Goal: Task Accomplishment & Management: Complete application form

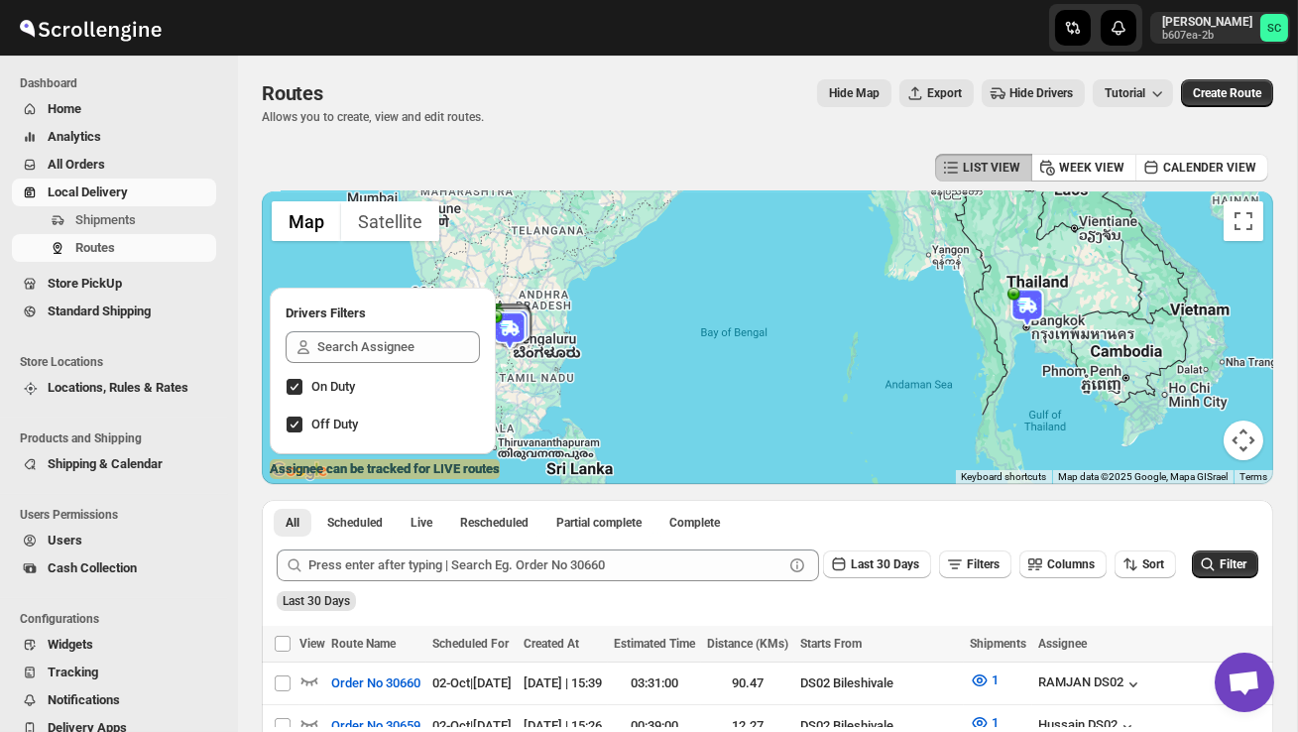
click at [86, 539] on span "Users" at bounding box center [130, 540] width 165 height 20
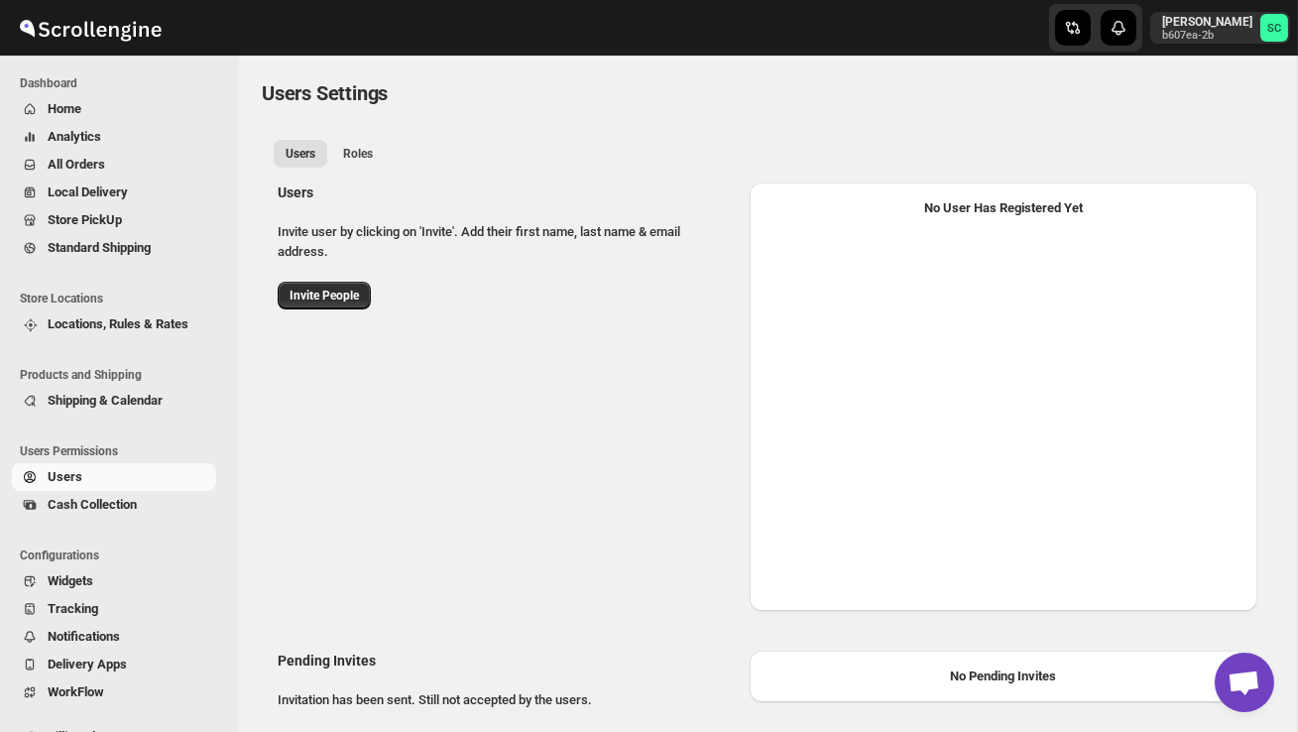
select select "637b767fbaab0276b10c91d5"
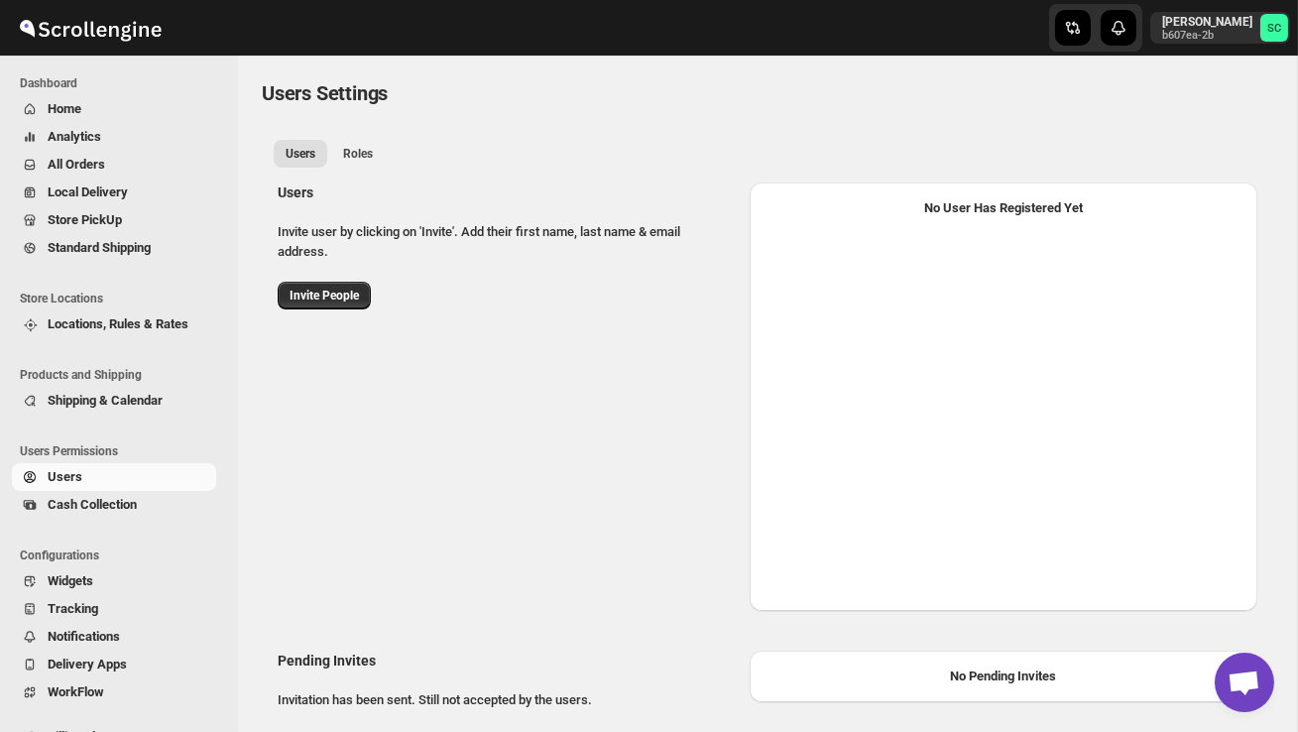
select select "637b767fbaab0276b10c91d5"
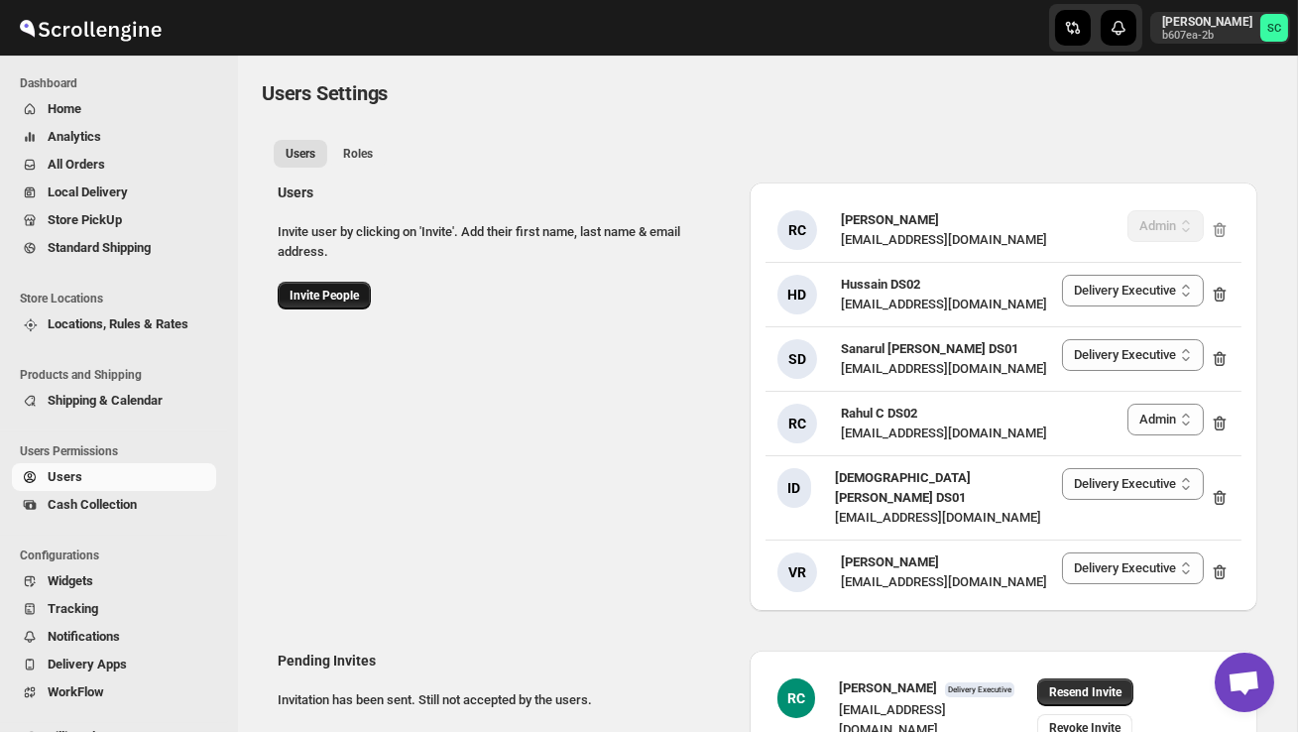
click at [337, 291] on span "Invite People" at bounding box center [324, 296] width 69 height 16
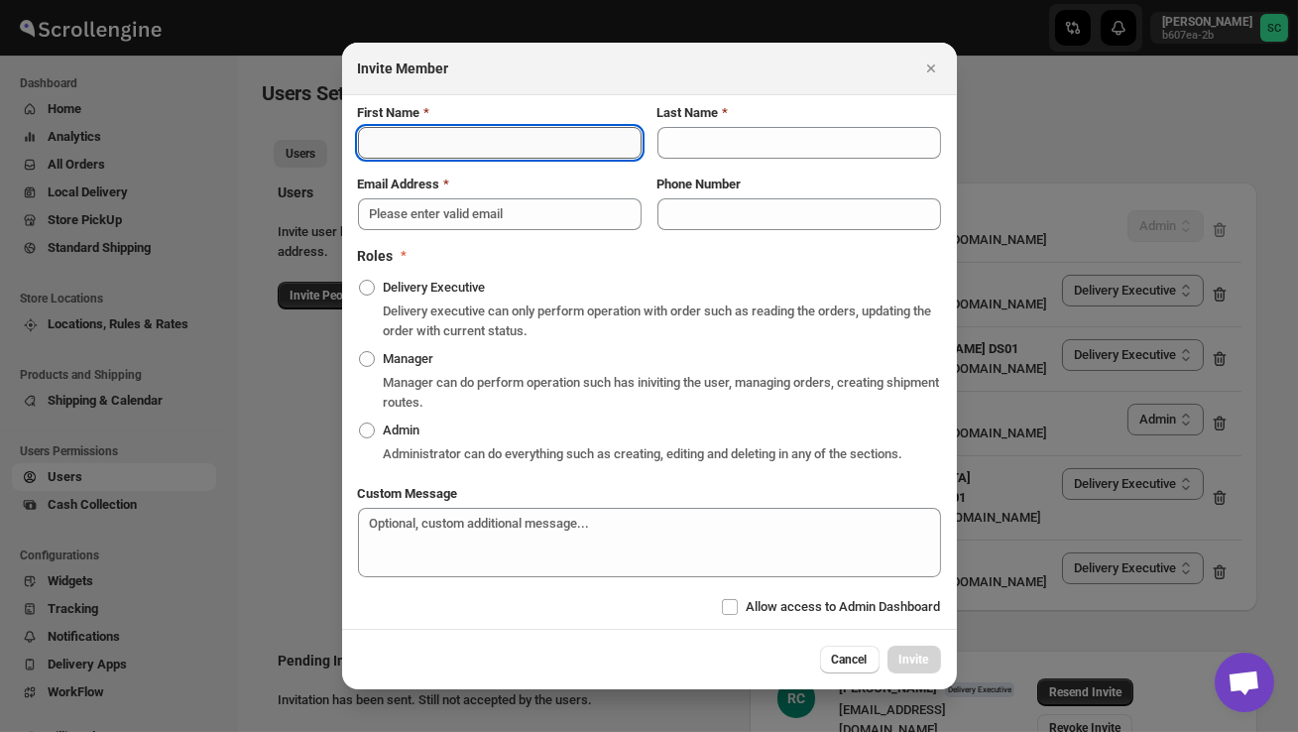
click at [466, 134] on input "First Name" at bounding box center [500, 143] width 284 height 32
type input "[PERSON_NAME]"
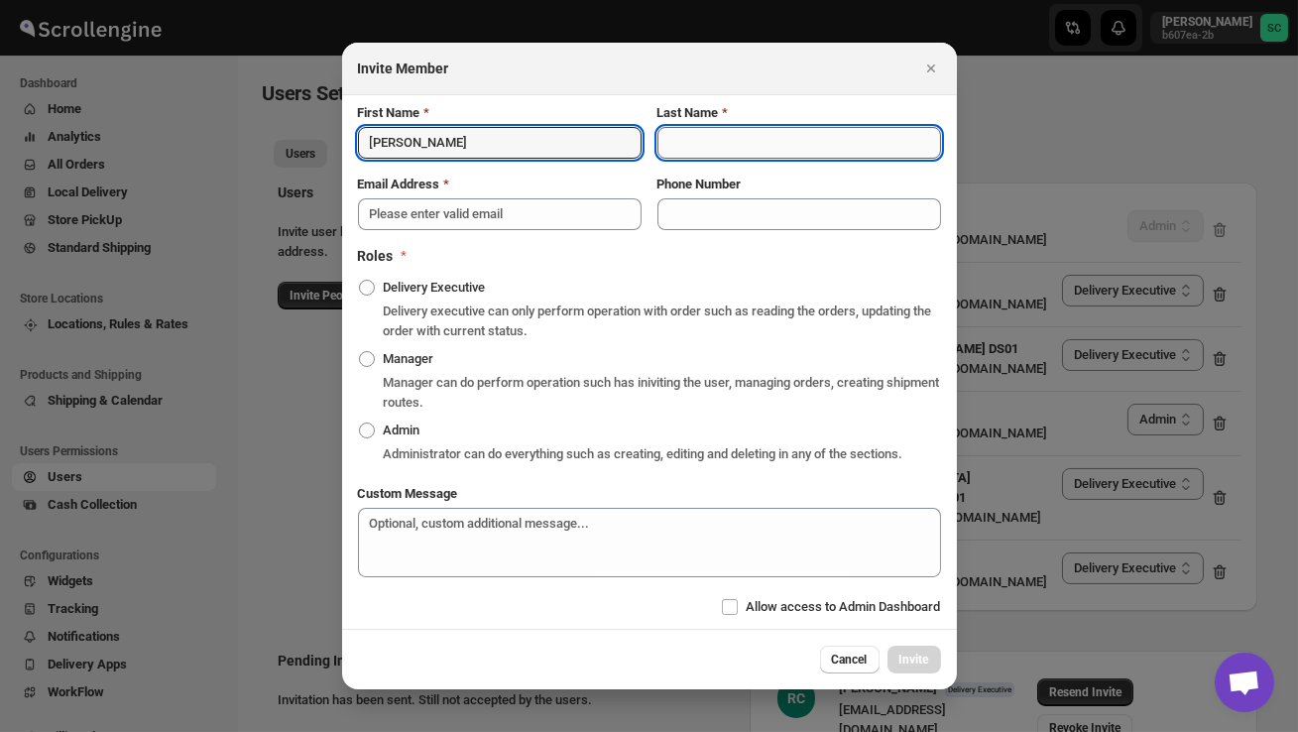
click at [699, 132] on input "Last Name" at bounding box center [799, 143] width 284 height 32
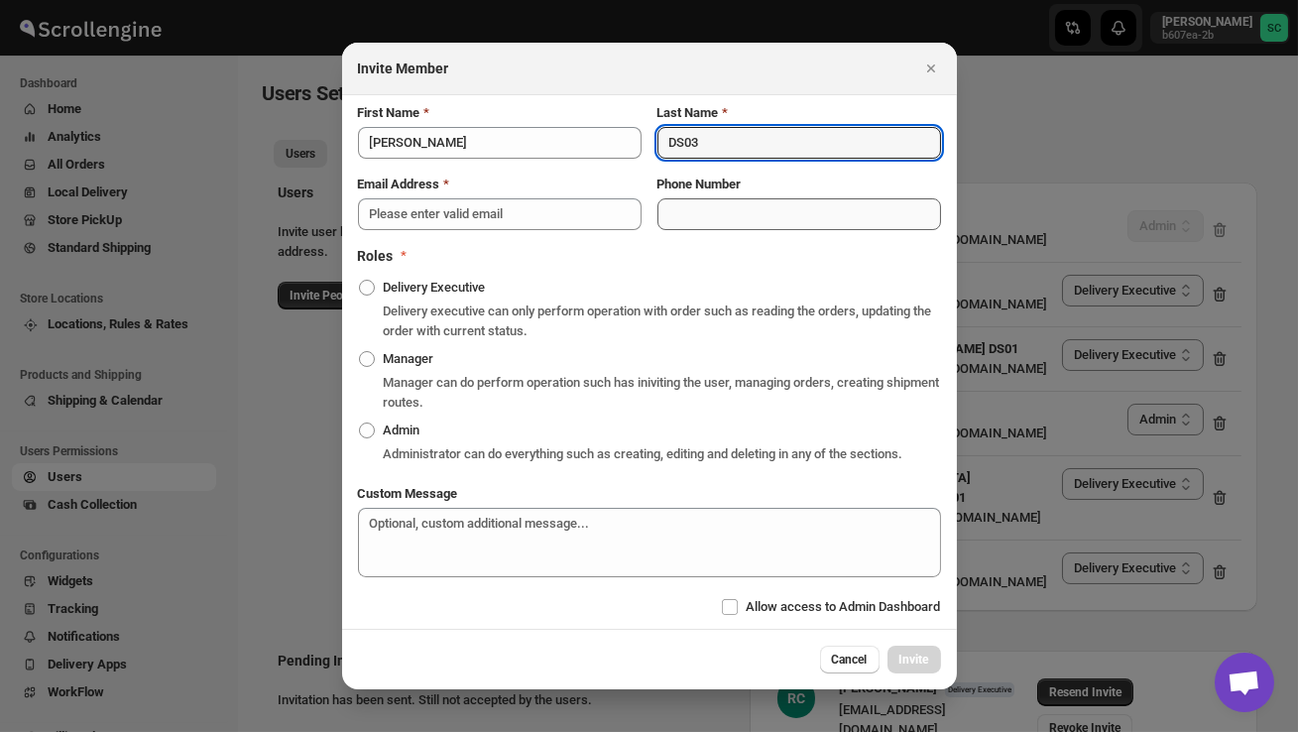
type input "DS03"
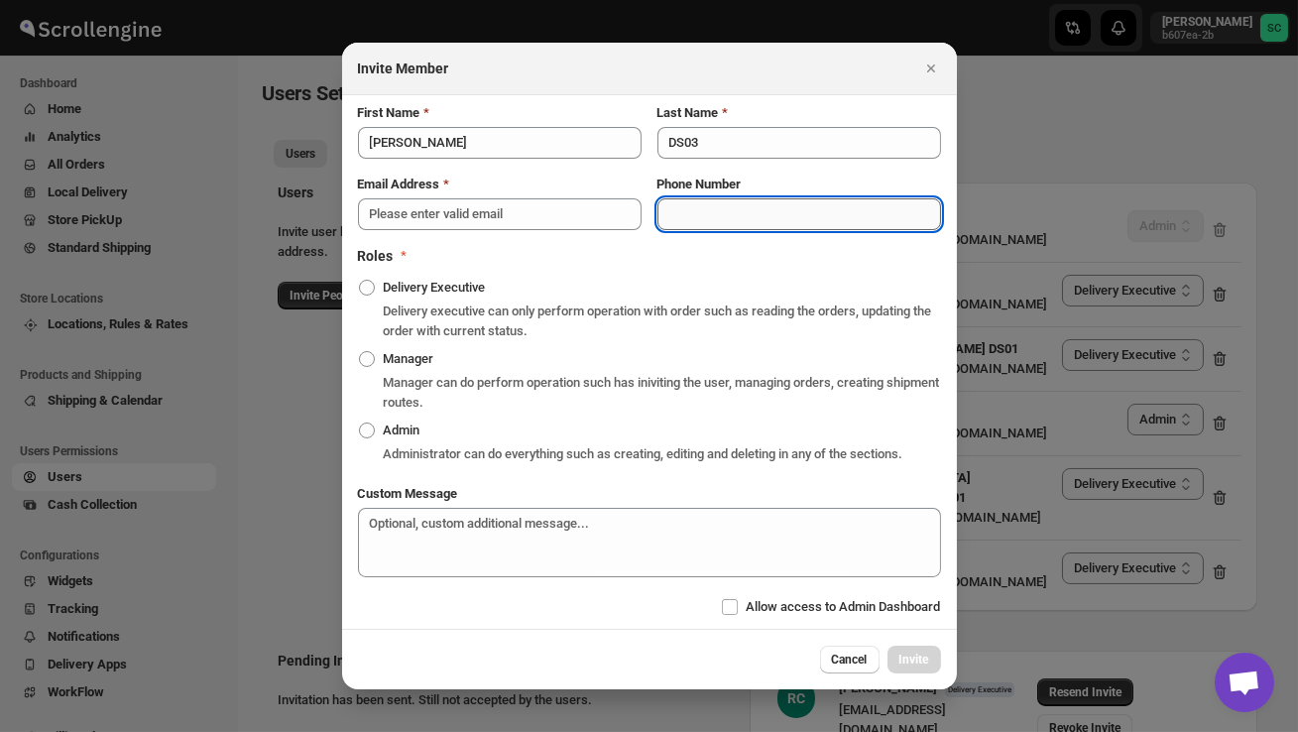
click at [682, 203] on input "Phone Number" at bounding box center [799, 214] width 284 height 32
click at [677, 204] on input "Phone Number" at bounding box center [799, 214] width 284 height 32
paste input "8011988321 Rubel DS03"
type input "8011988321"
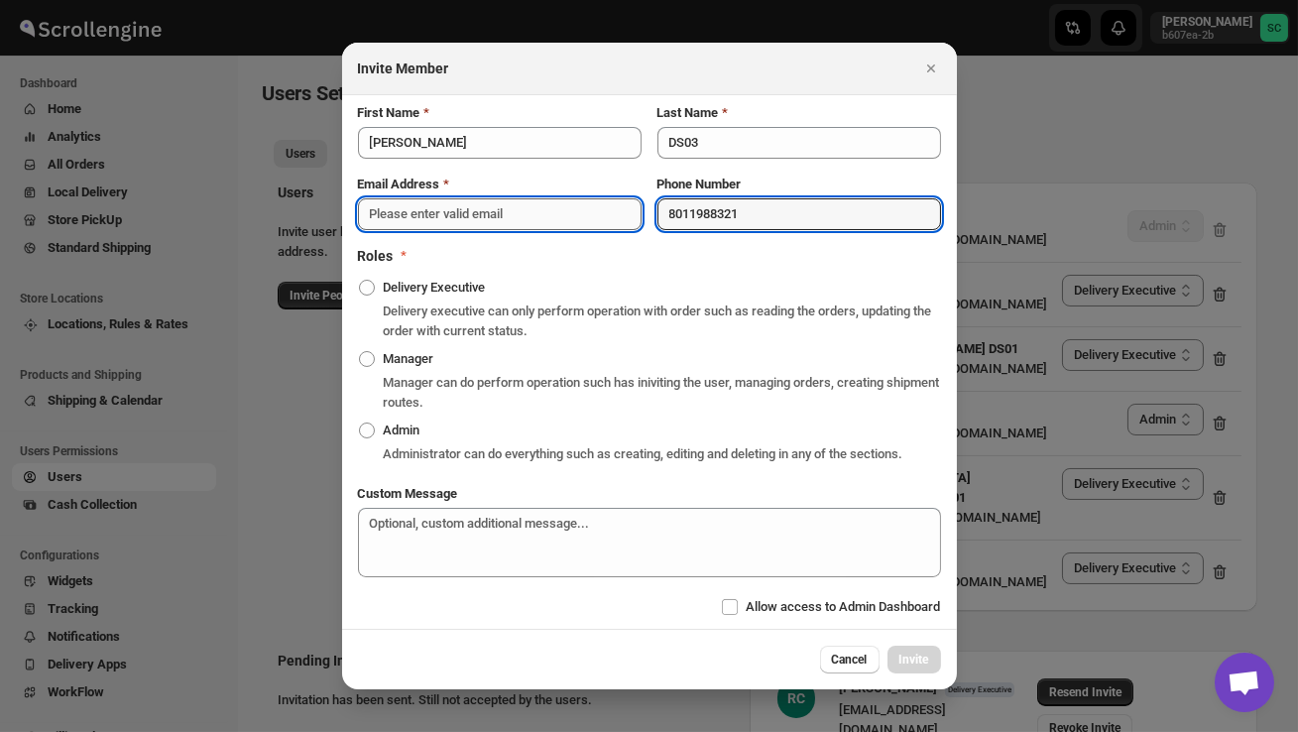
click at [401, 198] on input "Email Address" at bounding box center [500, 214] width 284 height 32
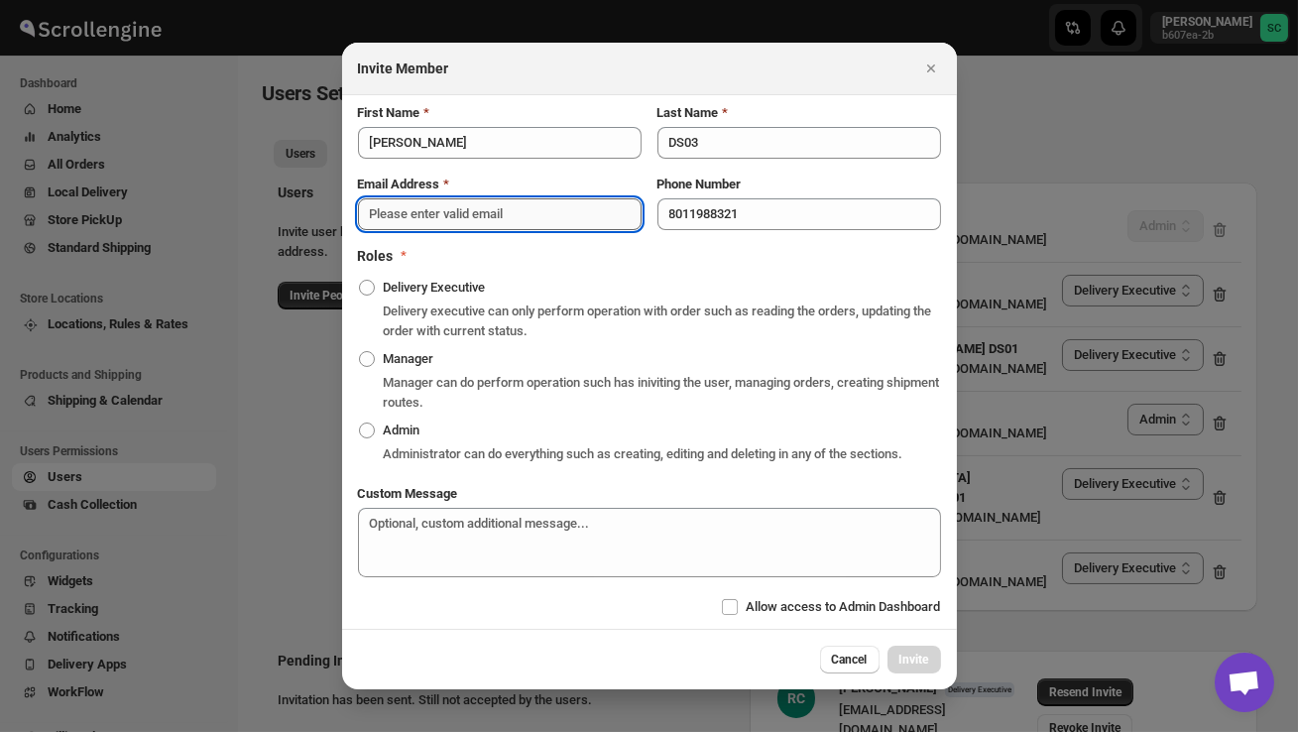
paste input "[EMAIL_ADDRESS][DOMAIN_NAME]"
type input "[EMAIL_ADDRESS][DOMAIN_NAME]"
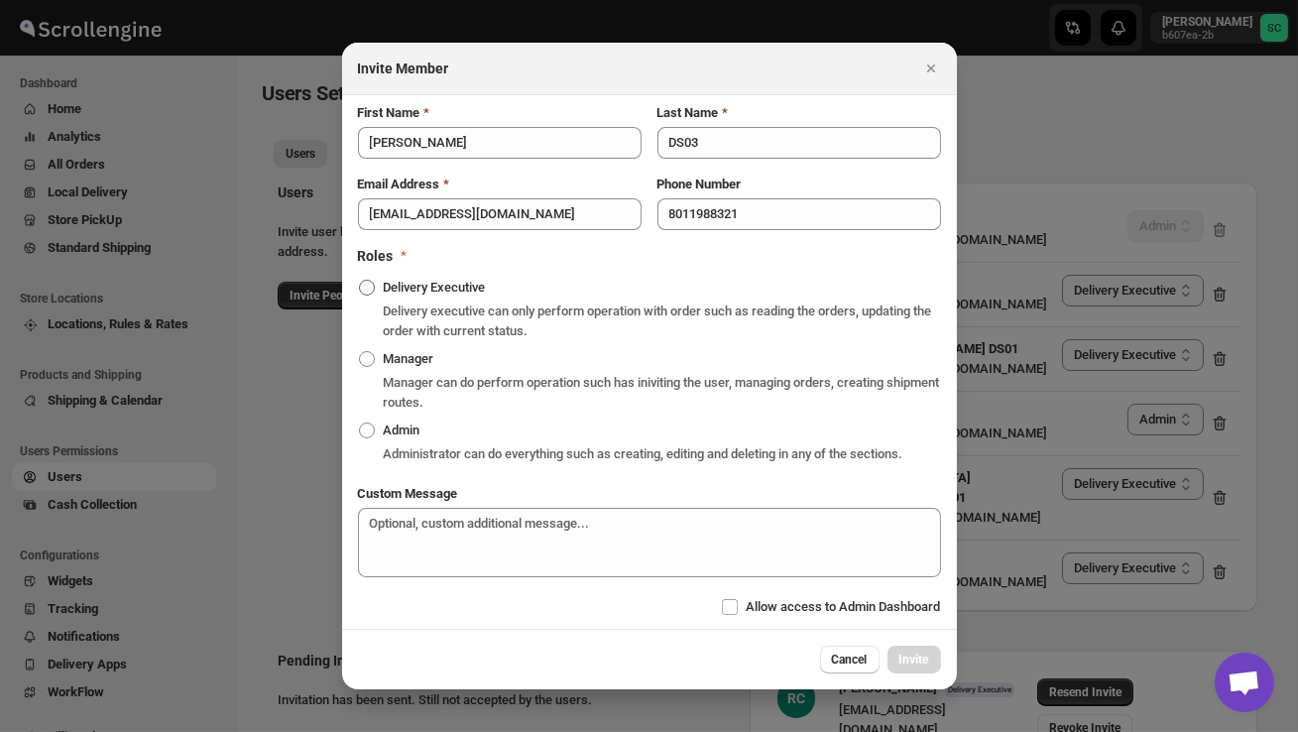
click at [371, 281] on span ":r3lc:" at bounding box center [367, 288] width 16 height 16
click at [360, 281] on input "Delivery Executive" at bounding box center [359, 280] width 1 height 1
radio input "true"
click at [912, 654] on button "Invite" at bounding box center [914, 659] width 54 height 28
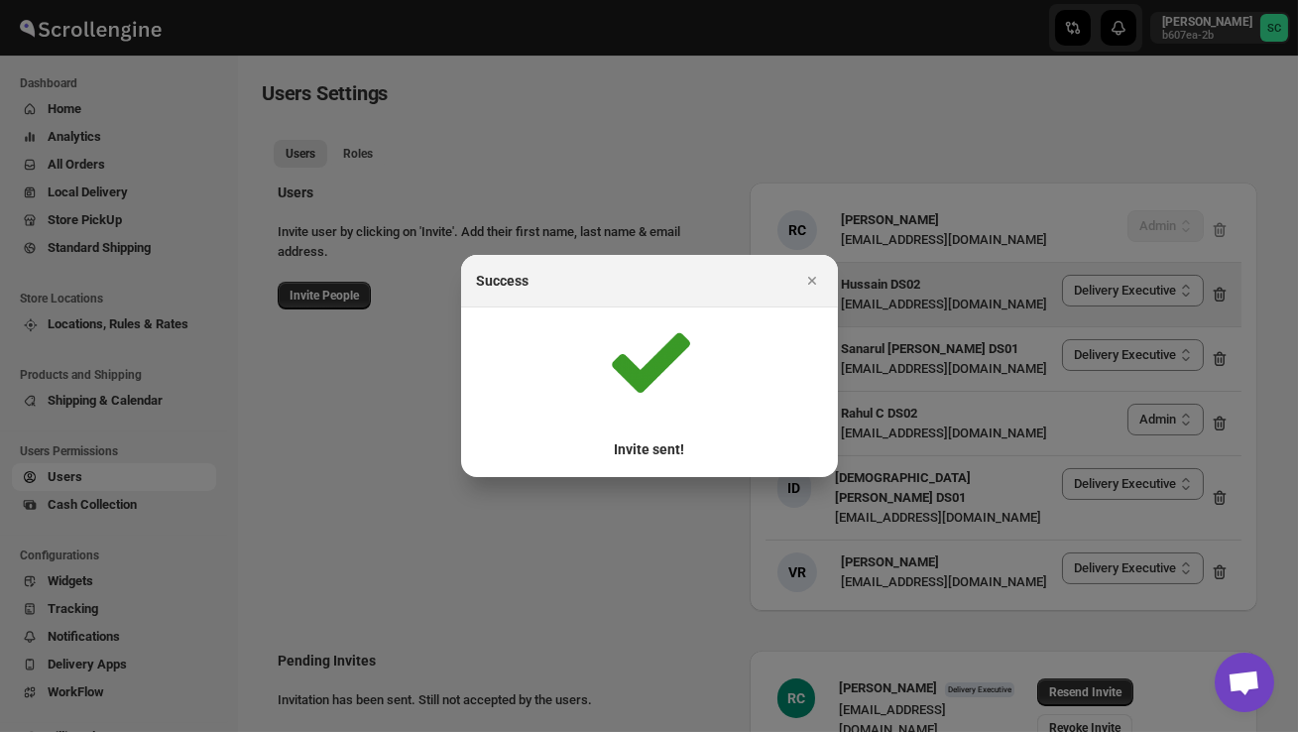
click at [813, 277] on icon "Close" at bounding box center [812, 281] width 20 height 20
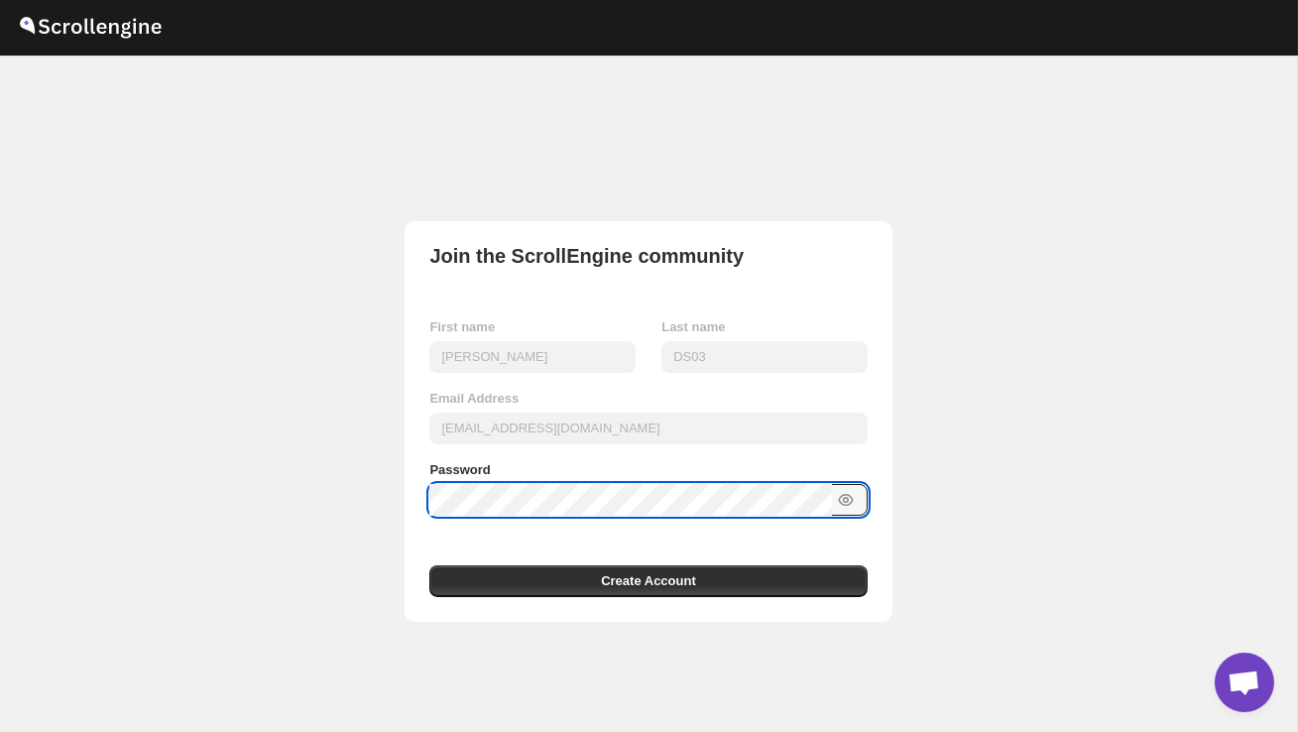
click at [850, 488] on div at bounding box center [647, 500] width 437 height 32
click at [848, 492] on icon "button" at bounding box center [846, 500] width 20 height 20
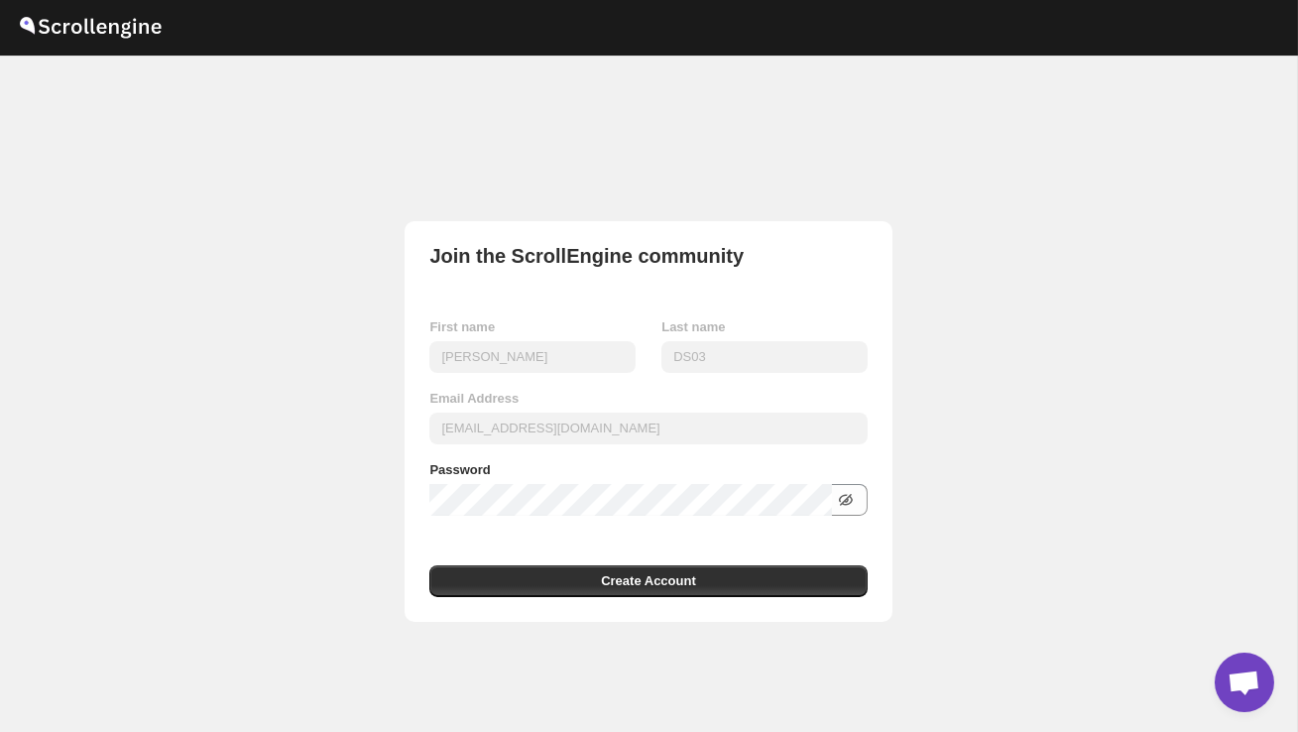
click at [794, 597] on div "Join the ScrollEngine community First name [PERSON_NAME] Last name DS03 Email A…" at bounding box center [648, 421] width 487 height 401
click at [791, 586] on button "Create Account" at bounding box center [647, 581] width 437 height 32
